Goal: Transaction & Acquisition: Purchase product/service

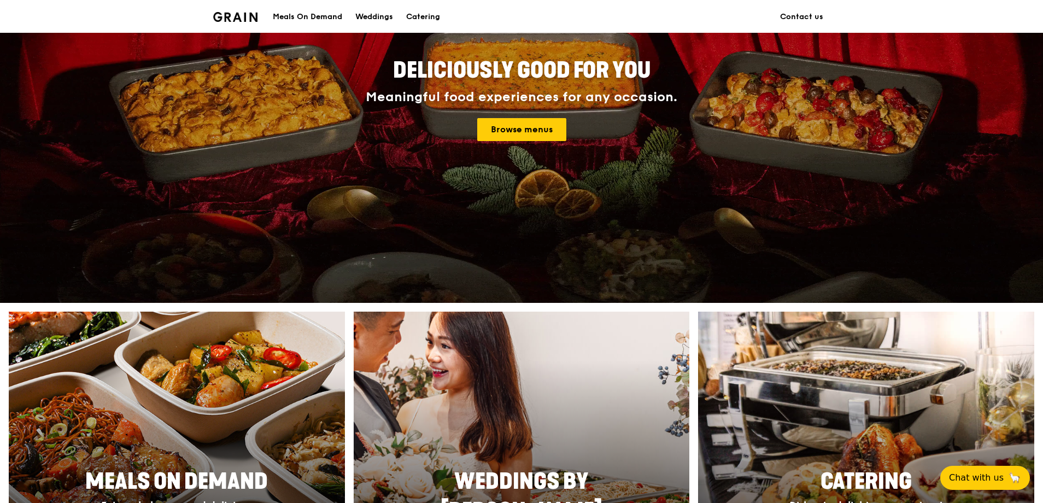
scroll to position [273, 0]
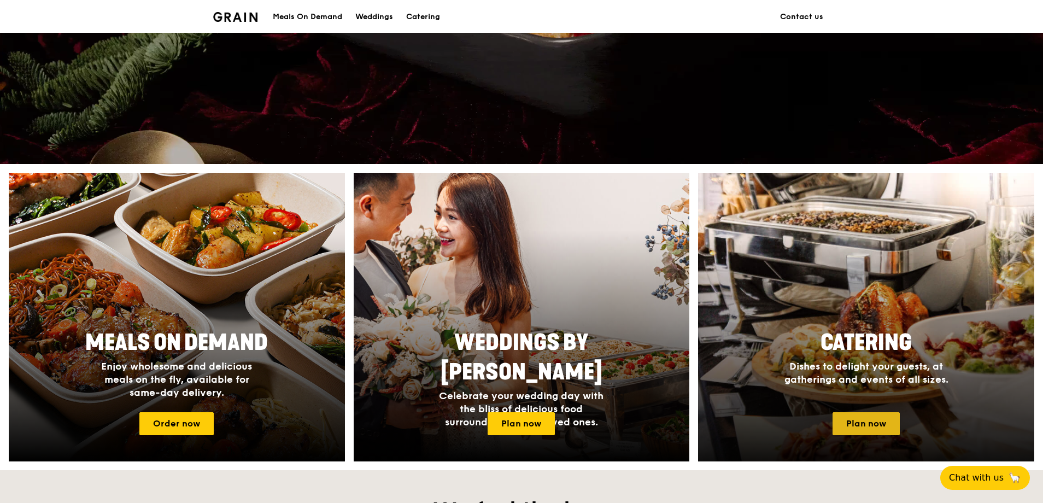
click at [858, 421] on link "Plan now" at bounding box center [866, 423] width 67 height 23
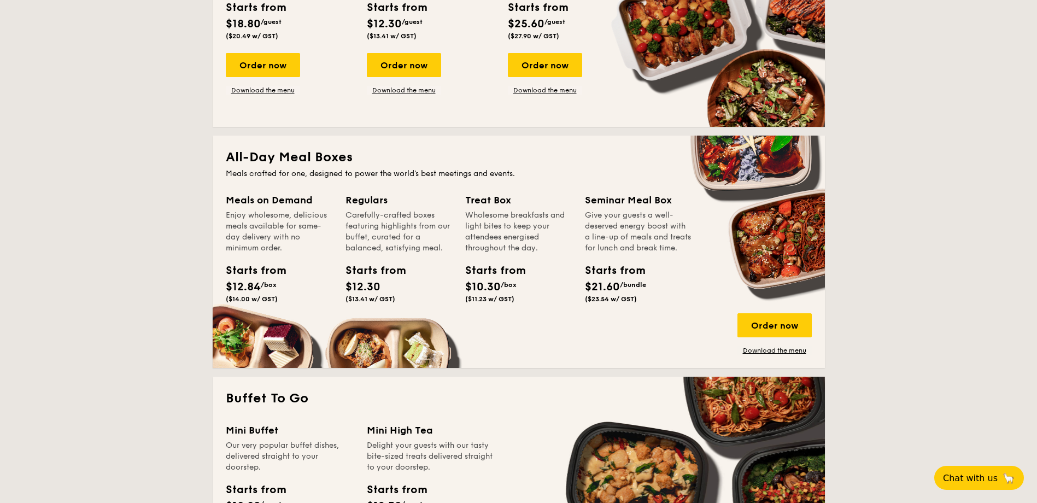
scroll to position [656, 0]
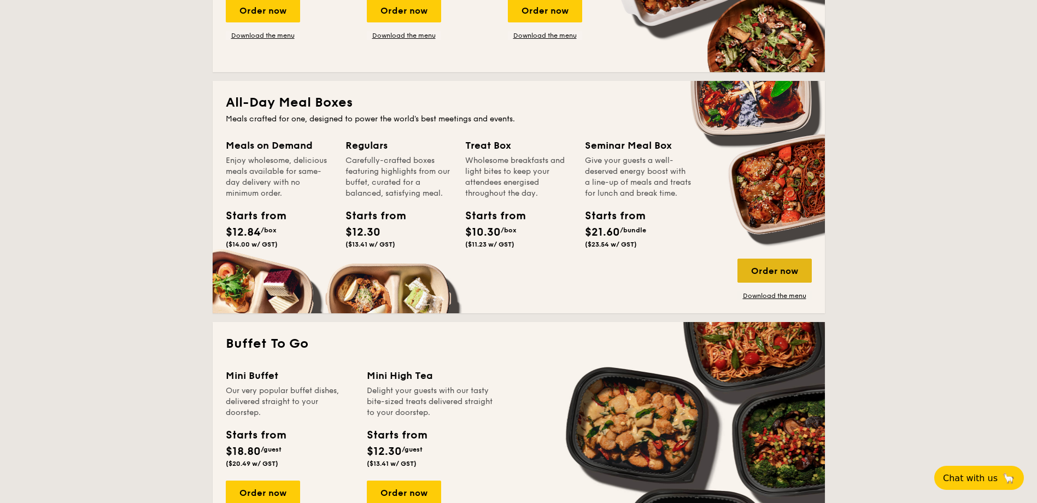
click at [786, 270] on div "Order now" at bounding box center [774, 271] width 74 height 24
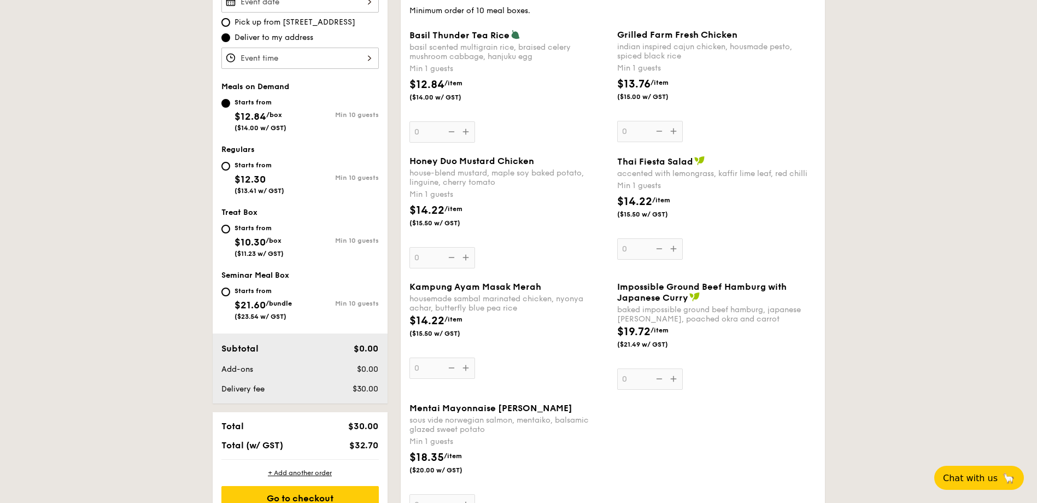
scroll to position [383, 0]
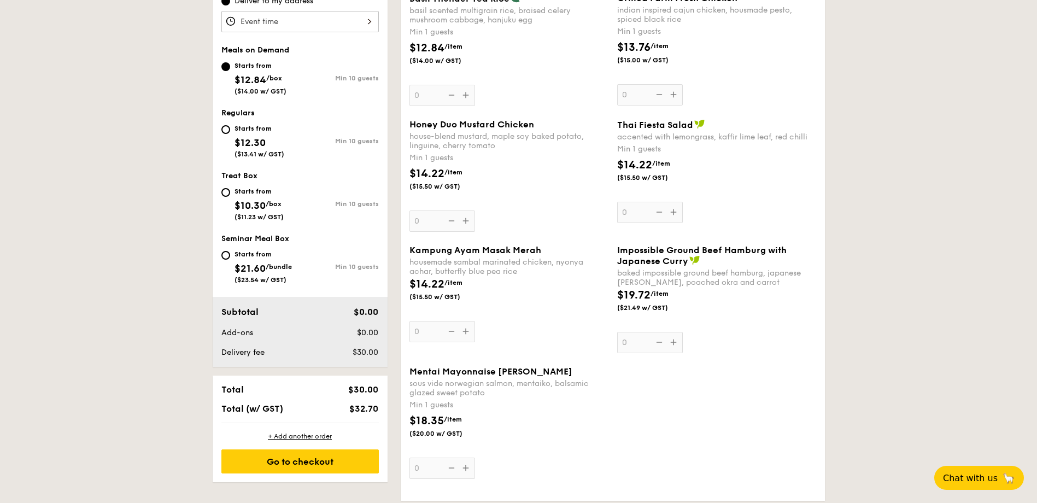
click at [258, 274] on div "Starts from $21.60 /bundle ($23.54 w/ GST)" at bounding box center [263, 266] width 57 height 36
click at [230, 260] on input "Starts from $21.60 /bundle ($23.54 w/ GST) Min 10 guests" at bounding box center [225, 255] width 9 height 9
radio input "true"
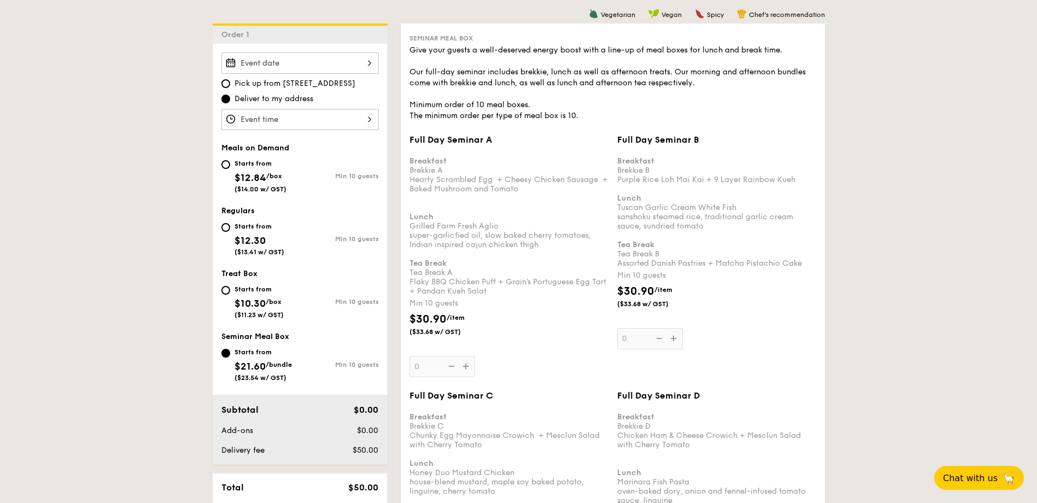
scroll to position [273, 0]
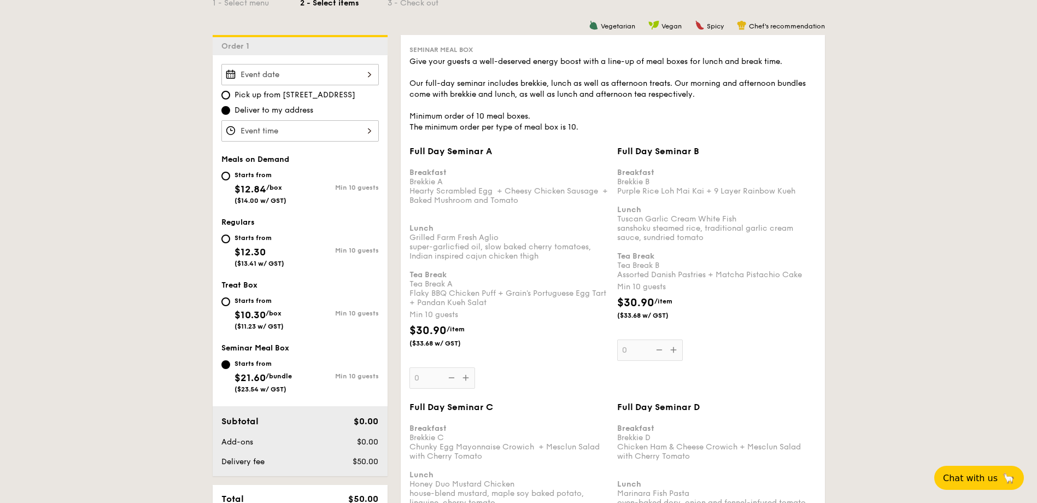
drag, startPoint x: 276, startPoint y: 248, endPoint x: 294, endPoint y: 238, distance: 20.3
click at [279, 247] on div "Starts from $12.30 ($13.41 w/ GST)" at bounding box center [260, 249] width 50 height 36
click at [230, 243] on input "Starts from $12.30 ($13.41 w/ GST) Min 10 guests" at bounding box center [225, 239] width 9 height 9
radio input "true"
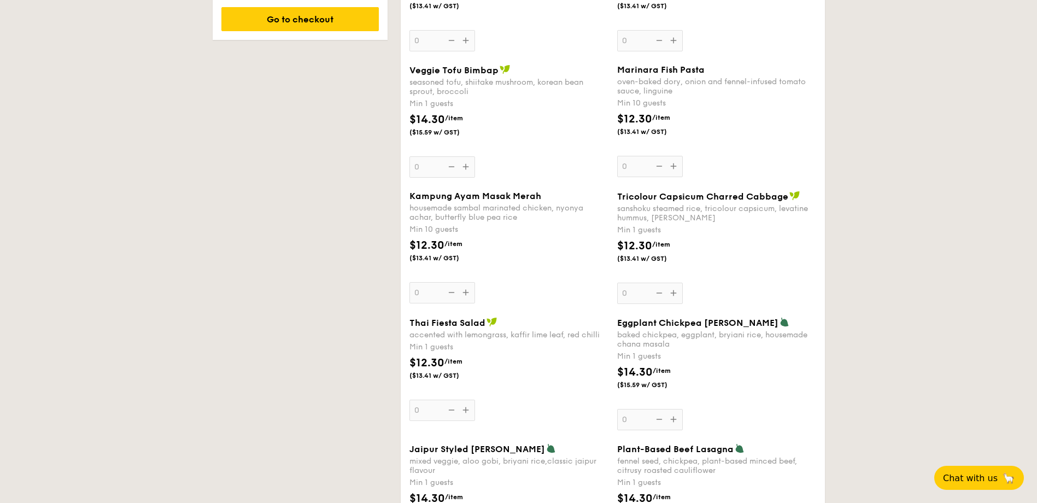
scroll to position [820, 0]
